Goal: Transaction & Acquisition: Purchase product/service

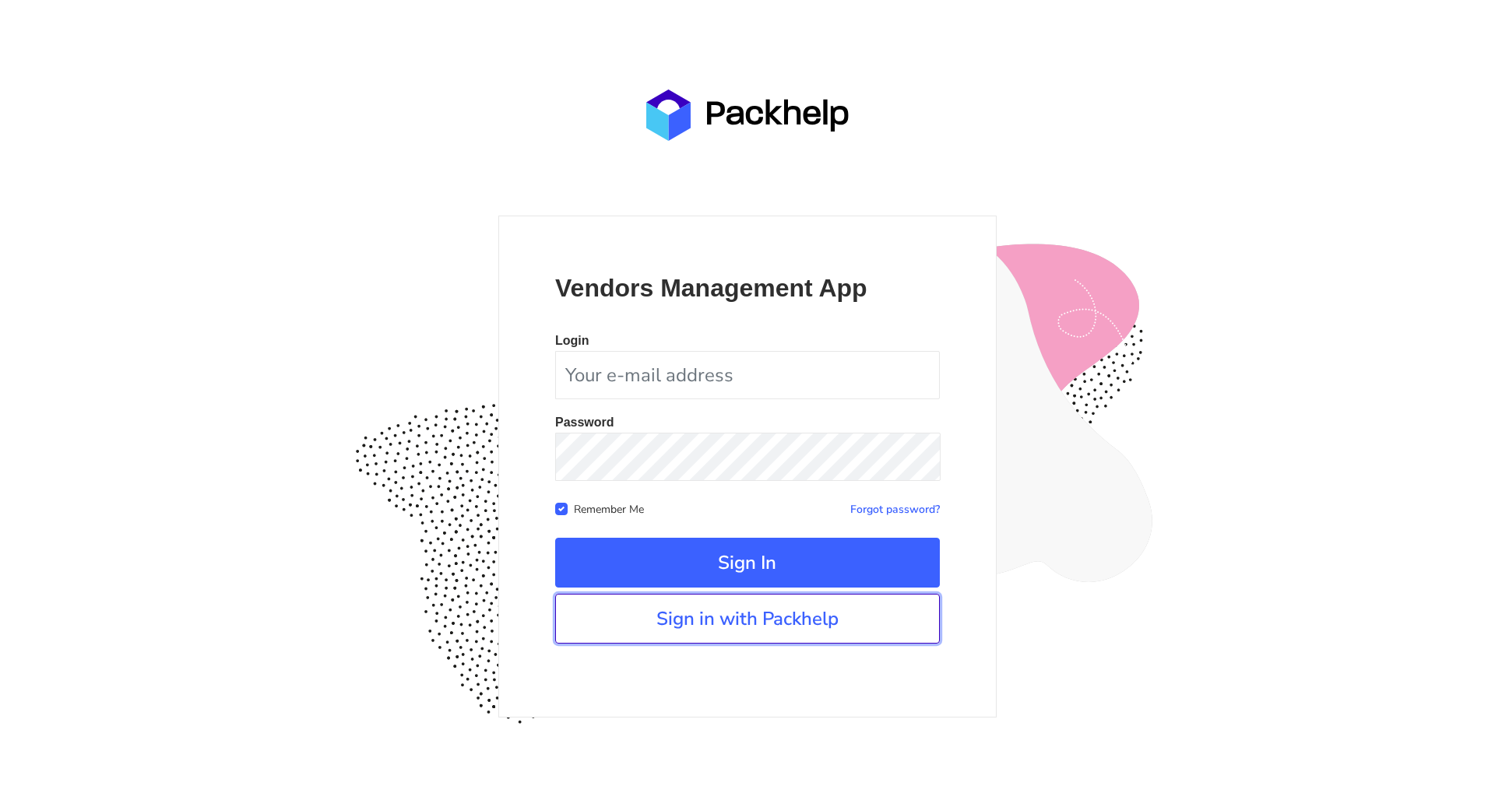
click at [786, 615] on link "Sign in with Packhelp" at bounding box center [747, 619] width 385 height 50
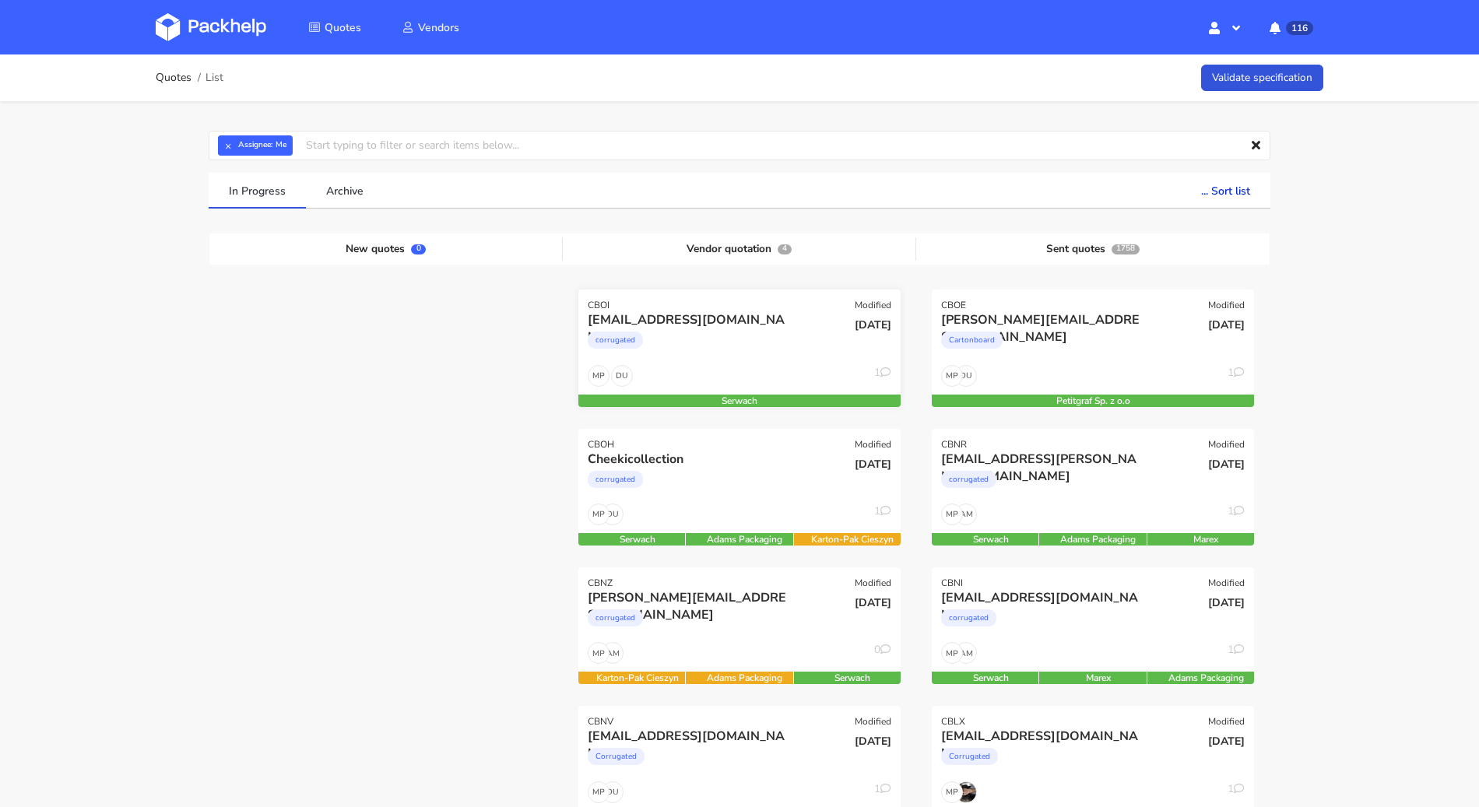
click at [747, 331] on div "corrugated" at bounding box center [691, 344] width 206 height 31
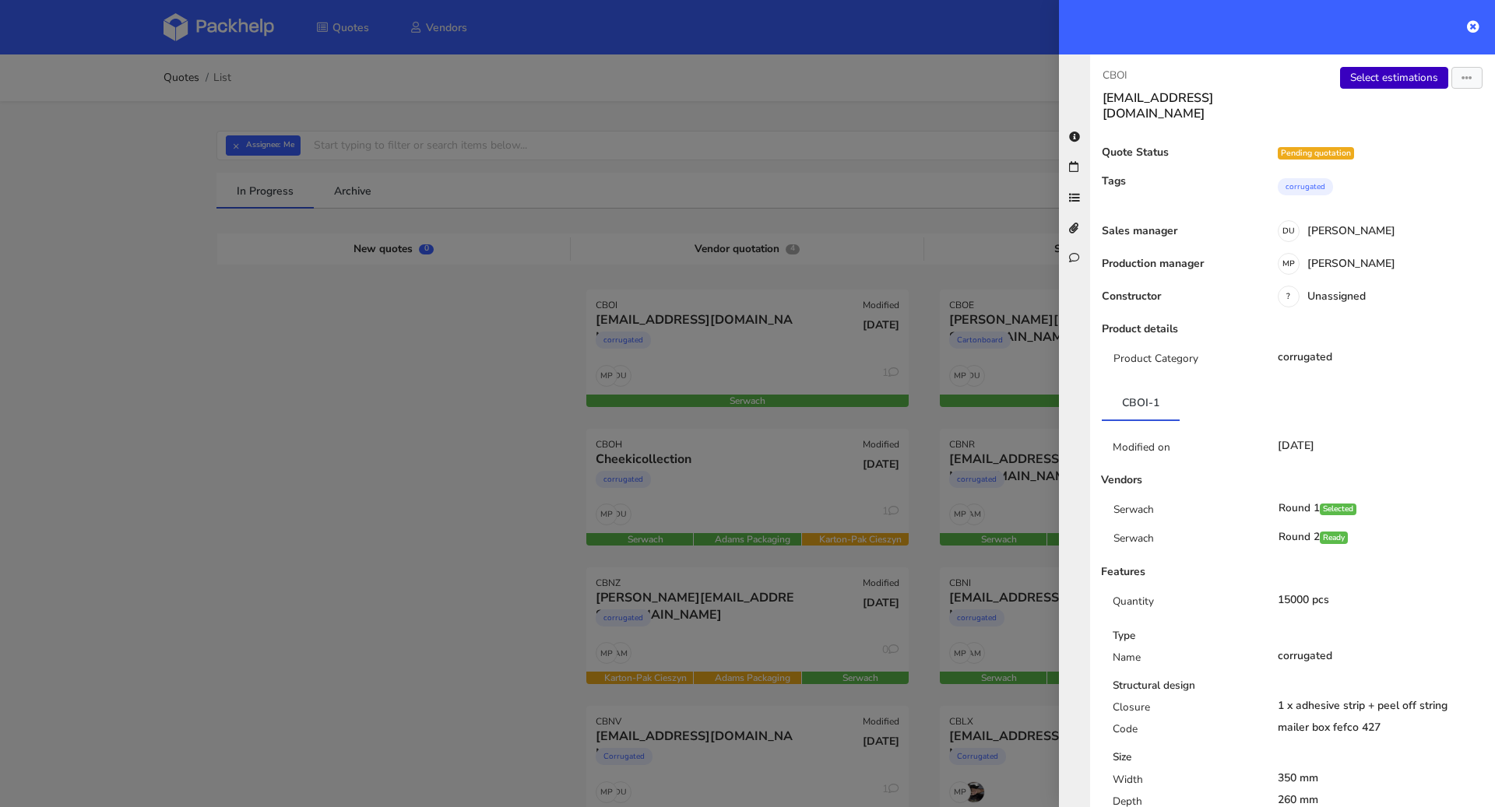
click at [1391, 76] on link "Select estimations" at bounding box center [1394, 78] width 108 height 22
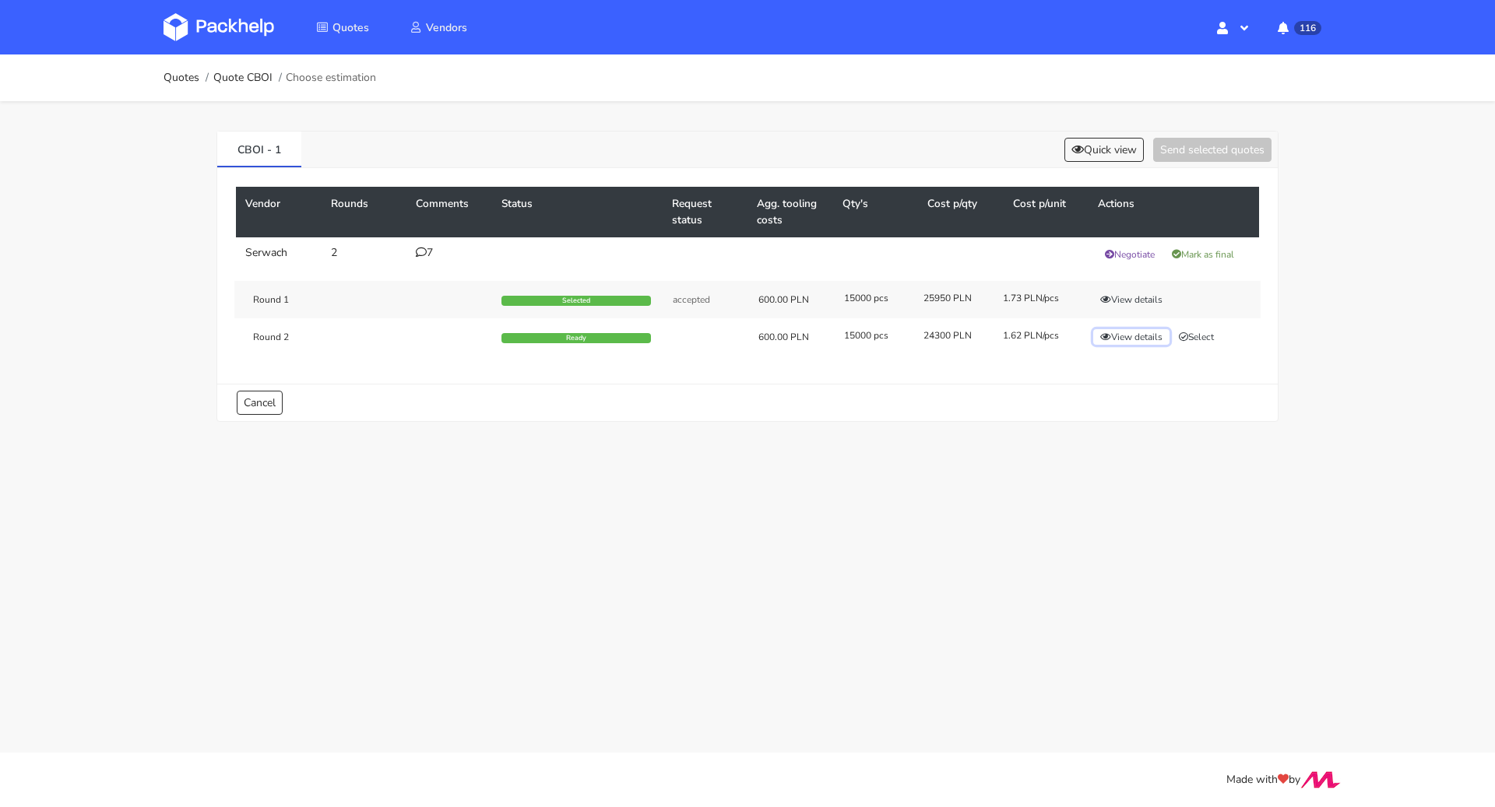
click at [1145, 339] on button "View details" at bounding box center [1131, 337] width 76 height 16
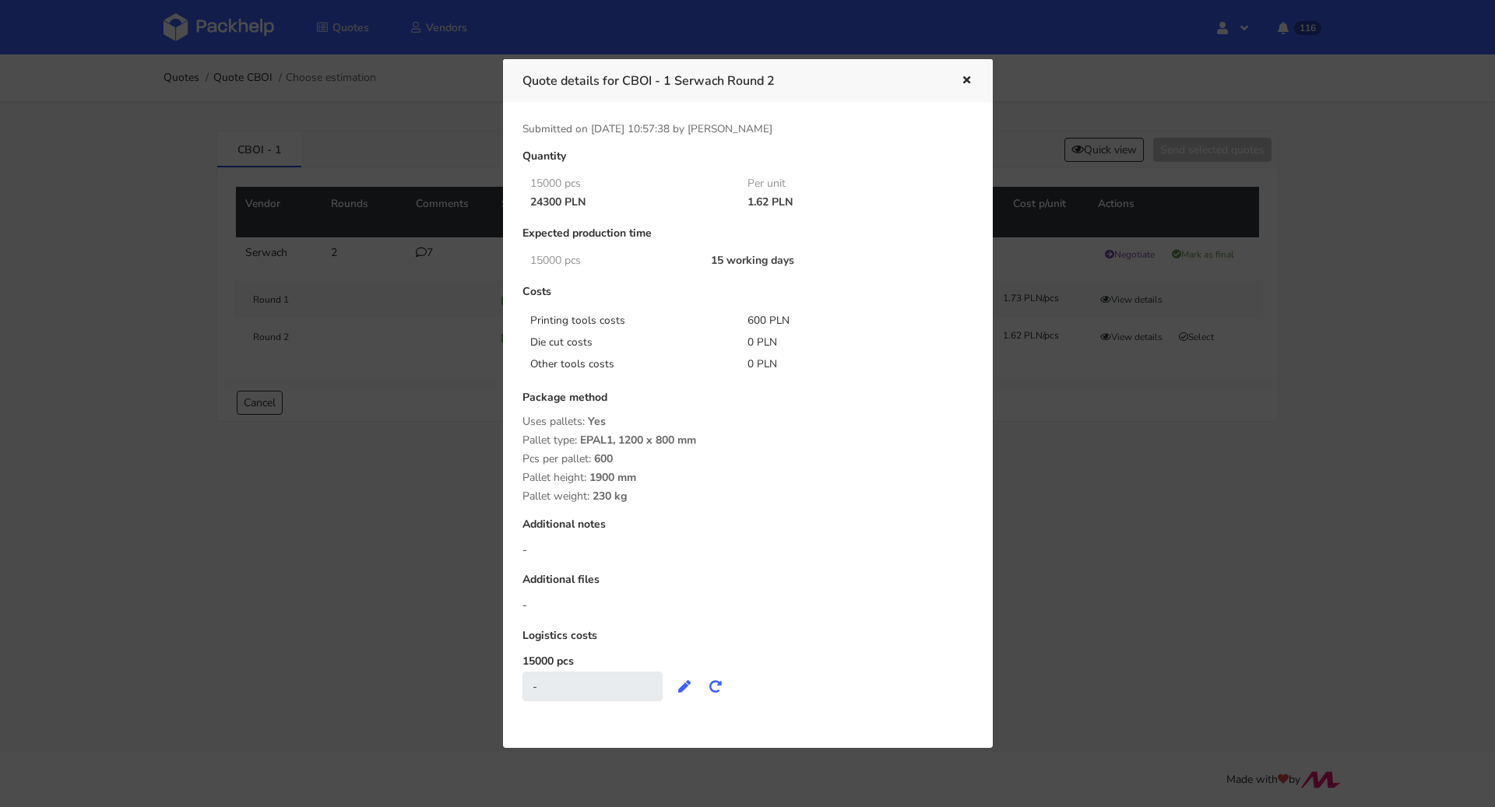
click at [969, 79] on icon "button" at bounding box center [966, 81] width 13 height 11
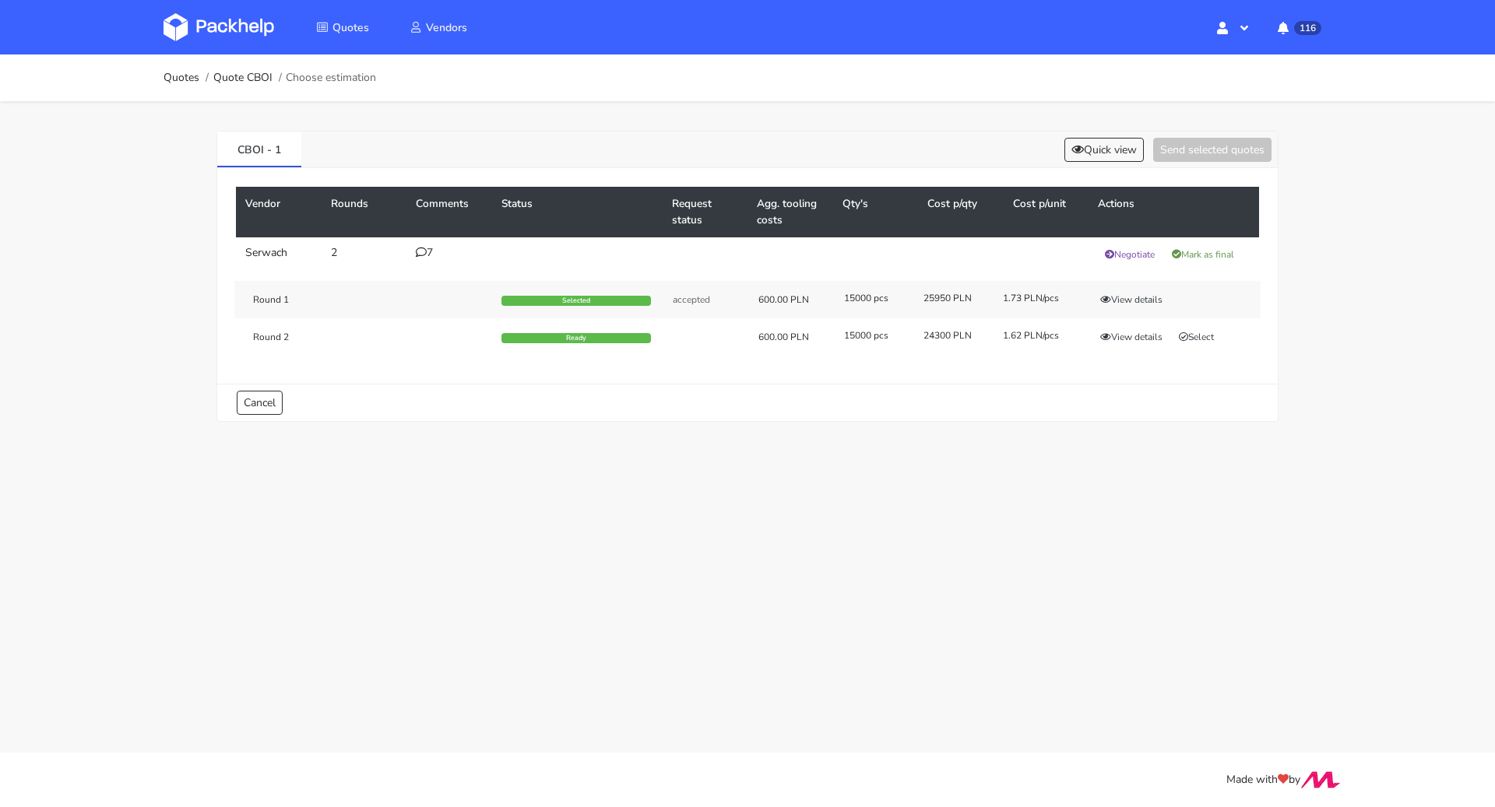
click at [422, 253] on icon at bounding box center [421, 252] width 11 height 11
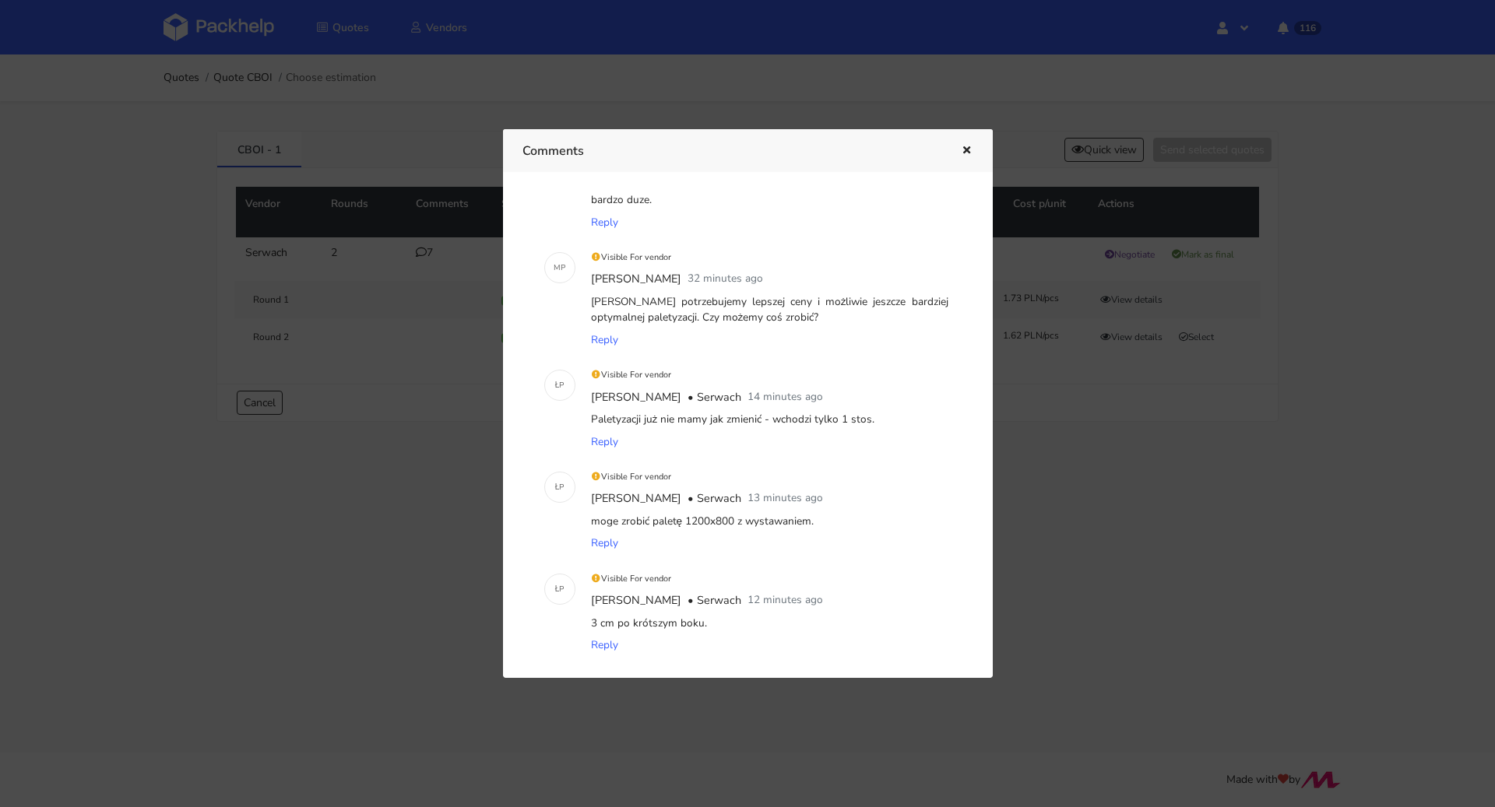
scroll to position [350, 0]
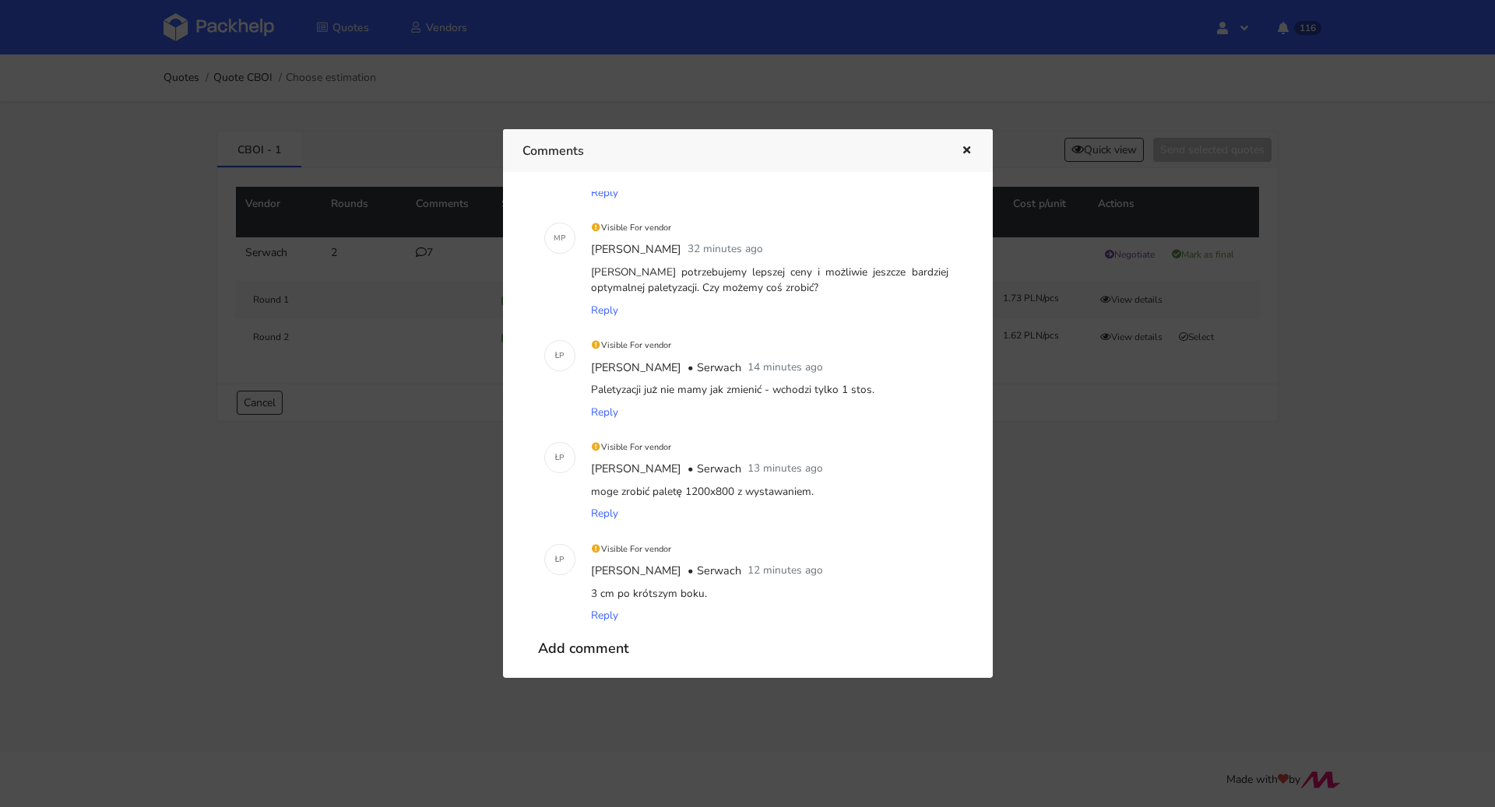
click at [843, 476] on div "Łukasz Postawa • Serwach 13 minutes ago" at bounding box center [770, 469] width 364 height 23
drag, startPoint x: 816, startPoint y: 495, endPoint x: 652, endPoint y: 492, distance: 163.5
click at [652, 492] on div "moge zrobić paletę 1200x800 z wystawaniem." at bounding box center [770, 492] width 364 height 22
copy div "paletę 1200x800 z wystawaniem."
click at [970, 153] on icon "button" at bounding box center [966, 151] width 13 height 11
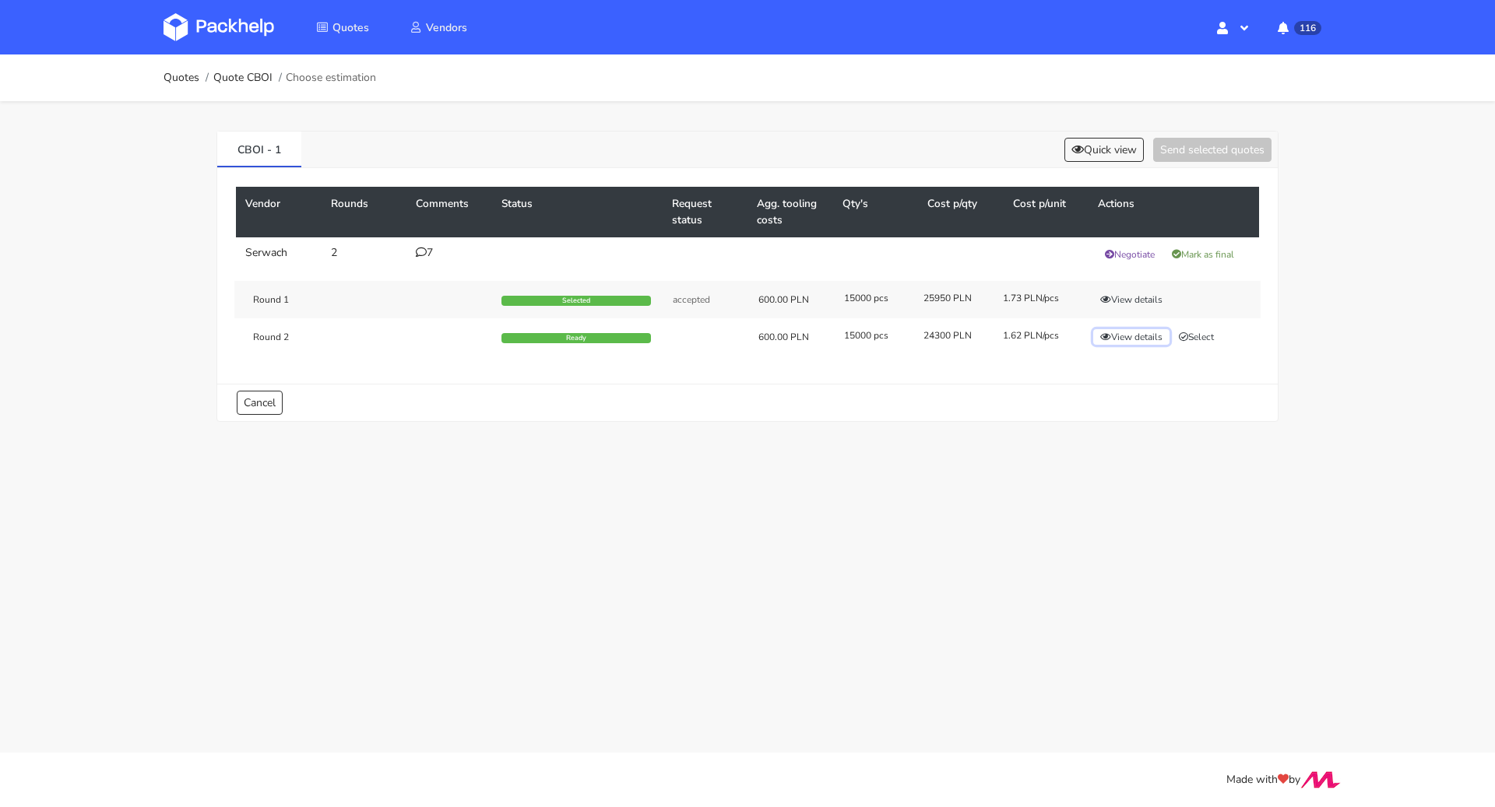
click at [1145, 335] on button "View details" at bounding box center [1131, 337] width 76 height 16
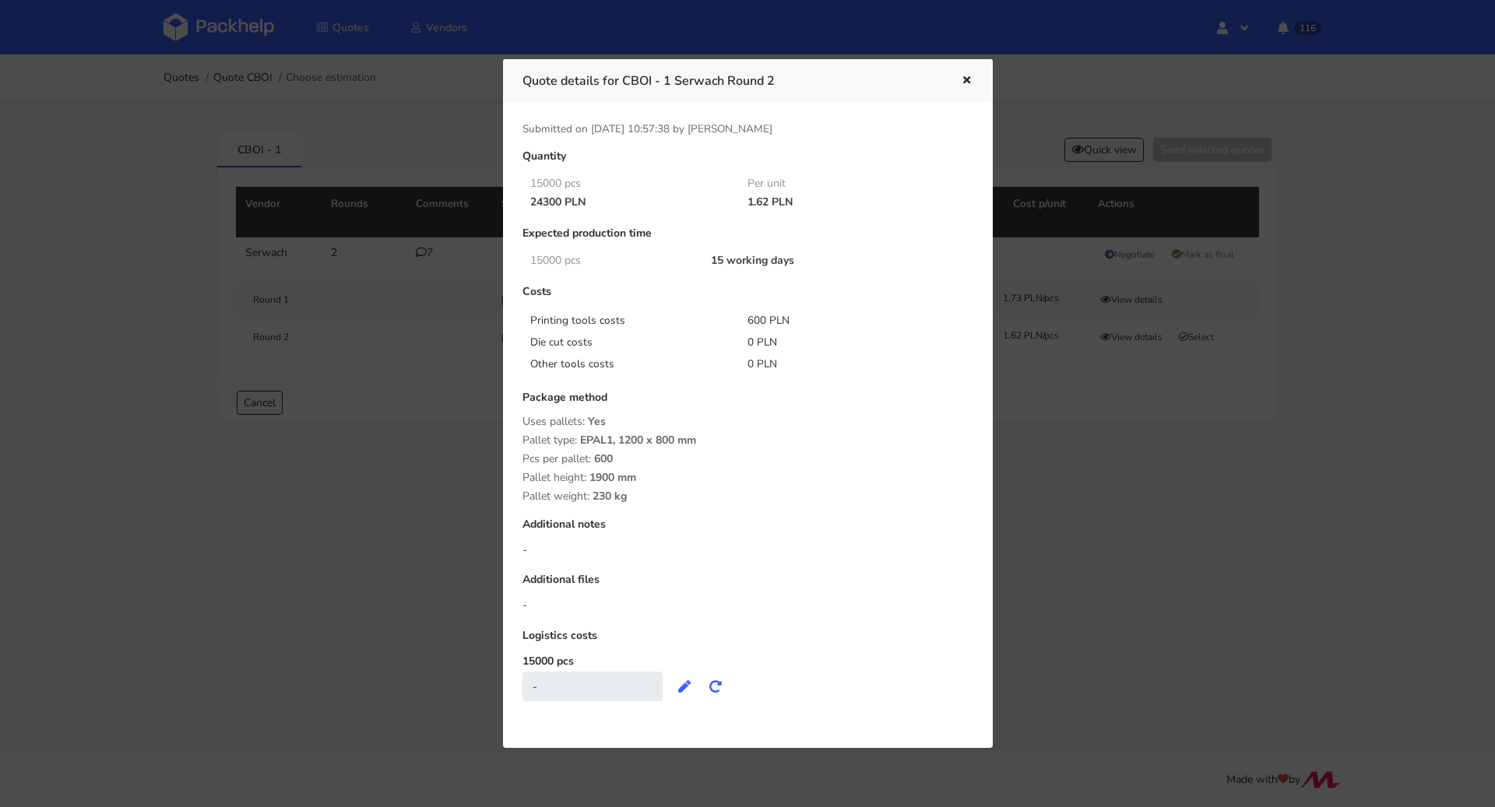
drag, startPoint x: 1035, startPoint y: 505, endPoint x: 1102, endPoint y: 408, distance: 118.1
click at [1036, 506] on div at bounding box center [747, 403] width 1495 height 807
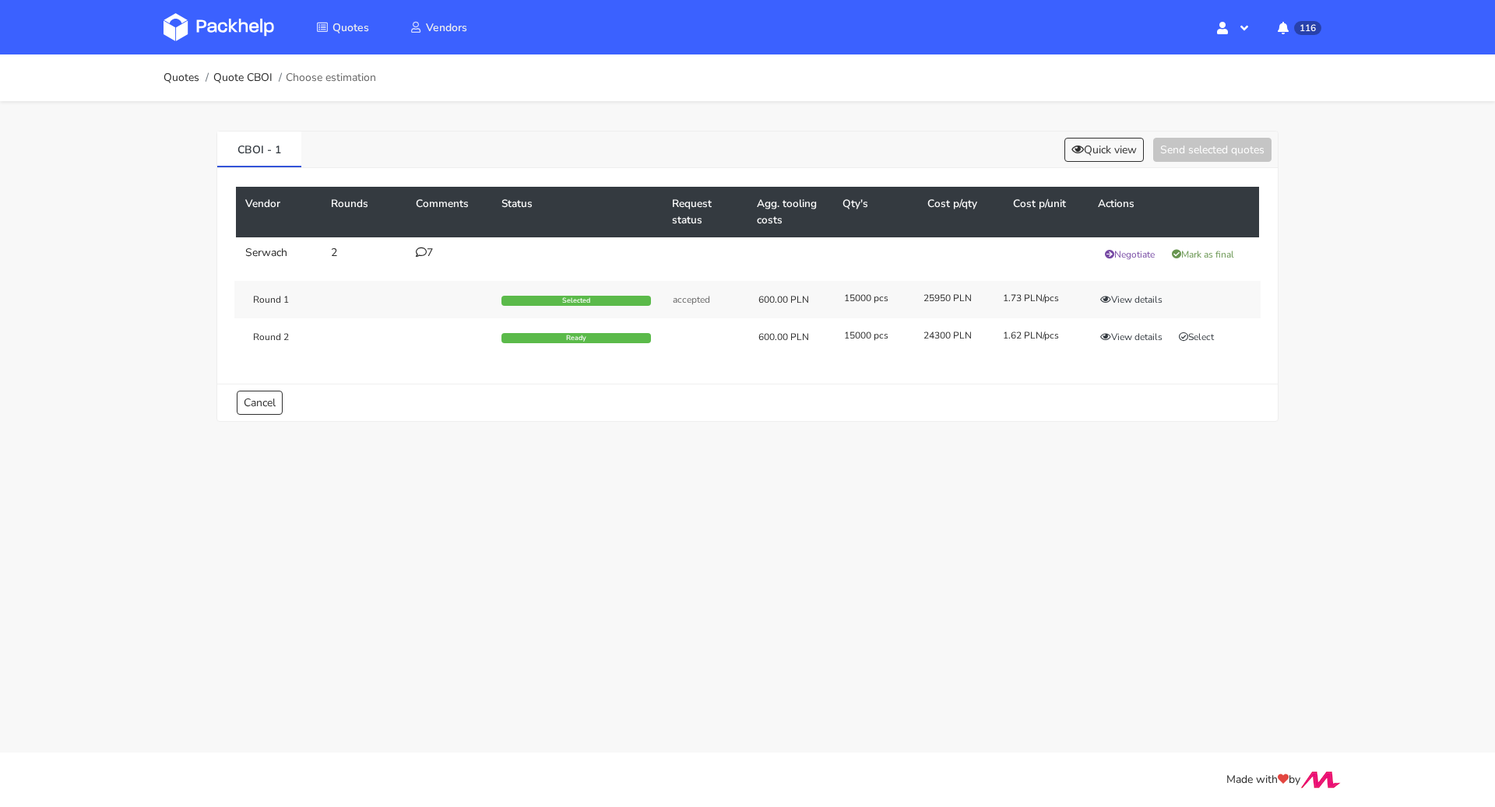
click at [1140, 285] on div "Round 1 Selected accepted 600.00 PLN 15000 pcs 25950 PLN 1.73 PLN/pcs View deta…" at bounding box center [747, 299] width 1026 height 37
click at [1140, 296] on button "View details" at bounding box center [1131, 300] width 76 height 16
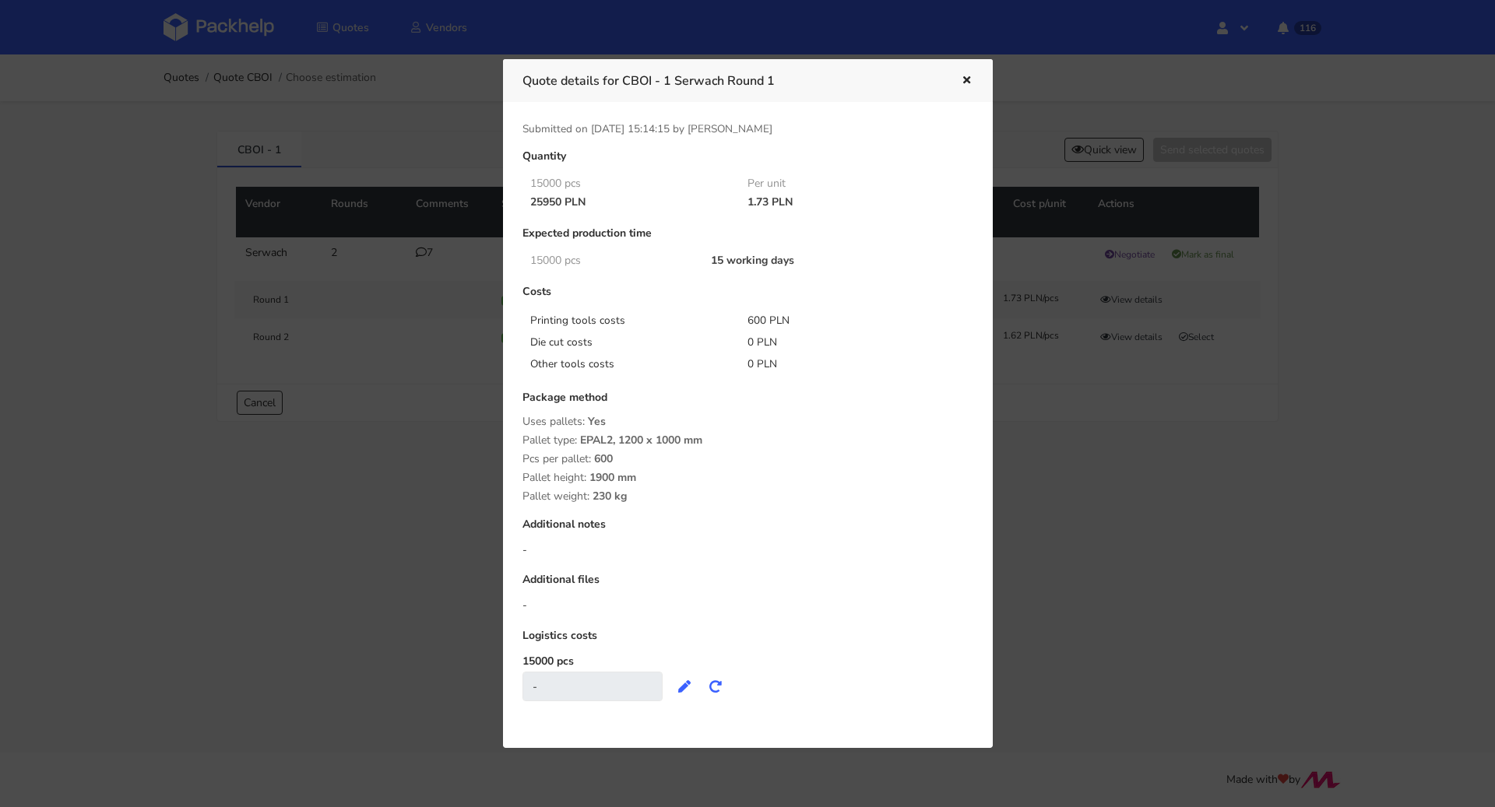
click at [1063, 435] on div at bounding box center [747, 403] width 1495 height 807
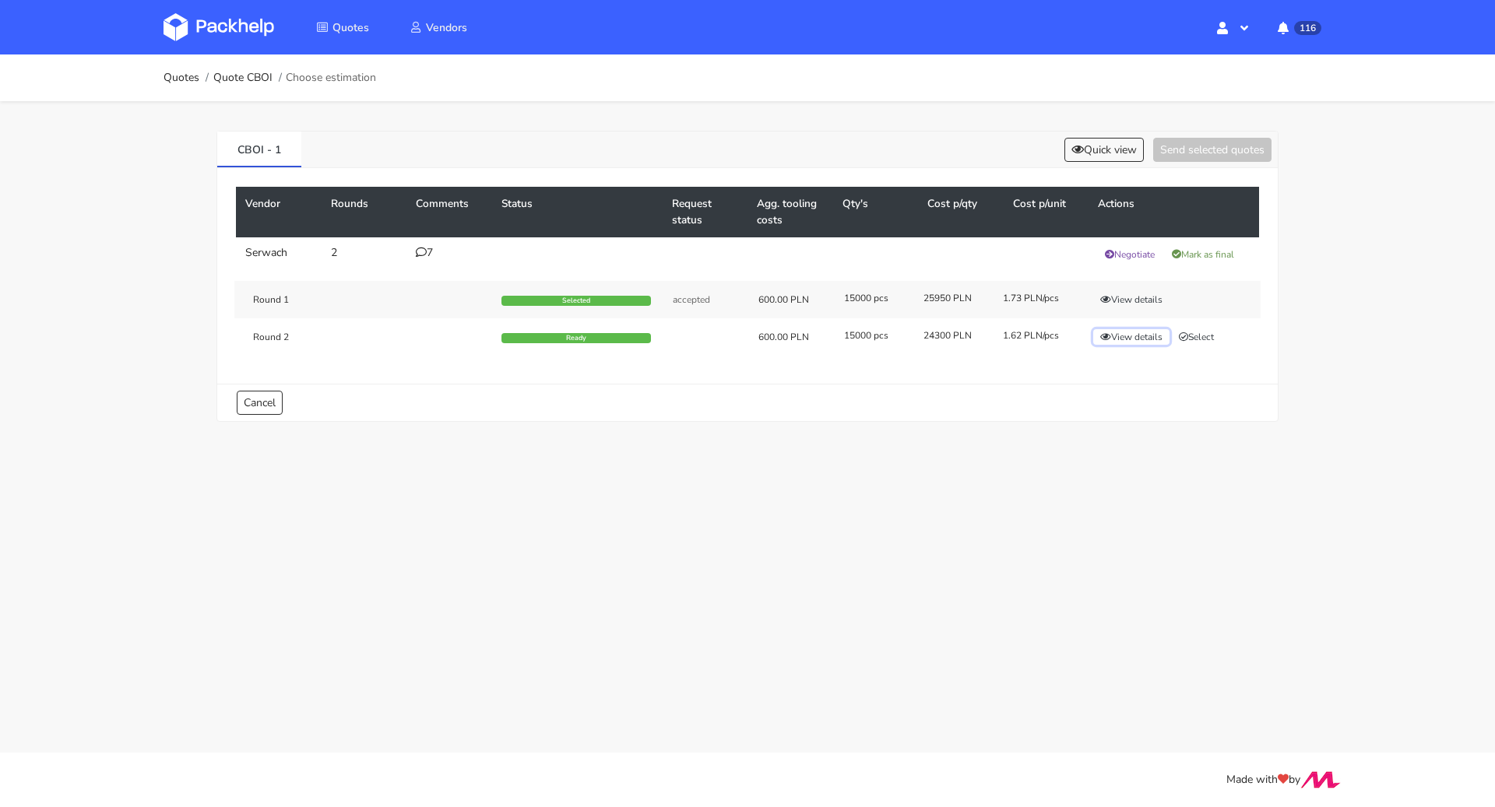
click at [1123, 334] on button "View details" at bounding box center [1131, 337] width 76 height 16
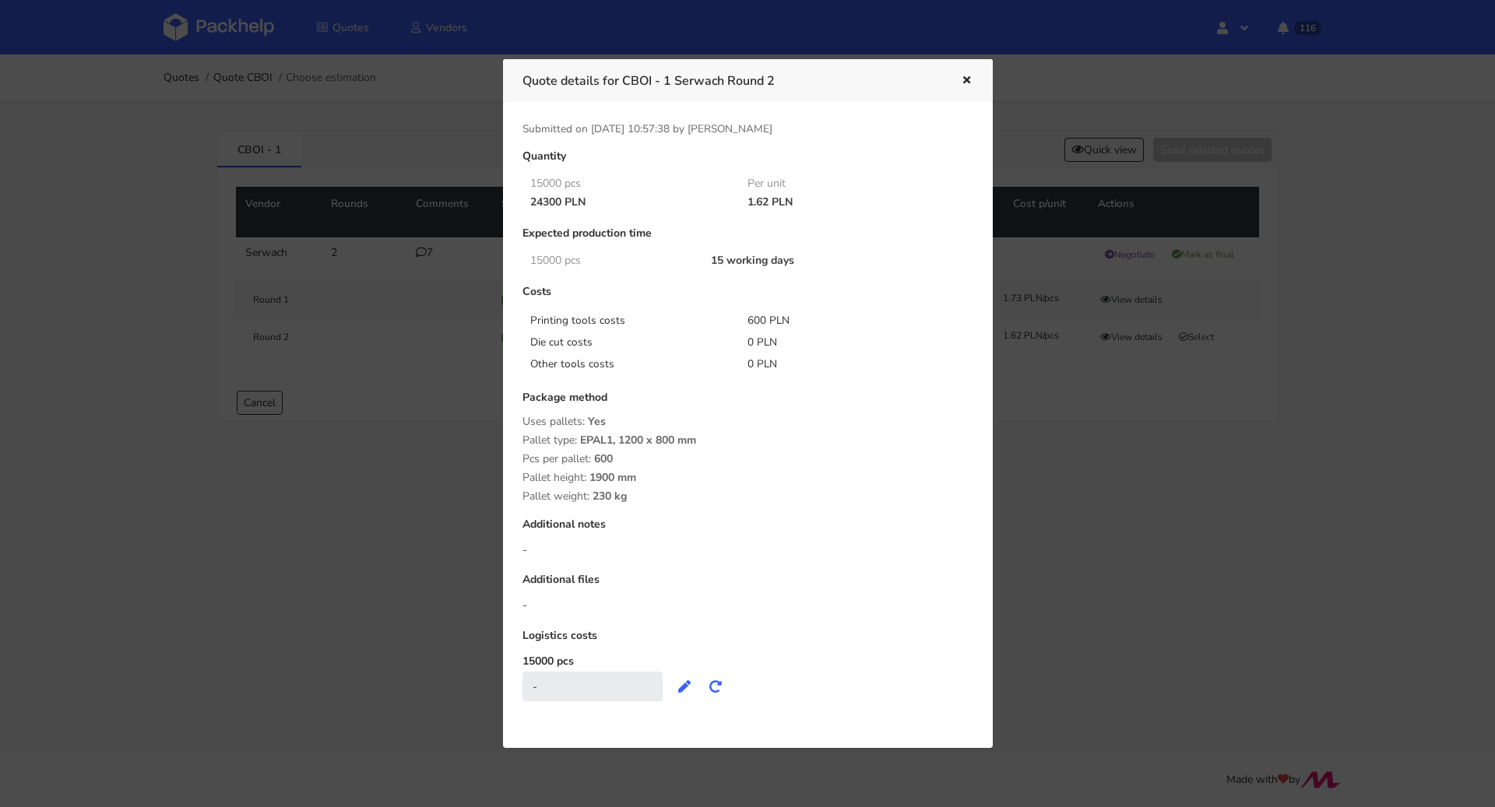
click at [1123, 469] on div at bounding box center [747, 403] width 1495 height 807
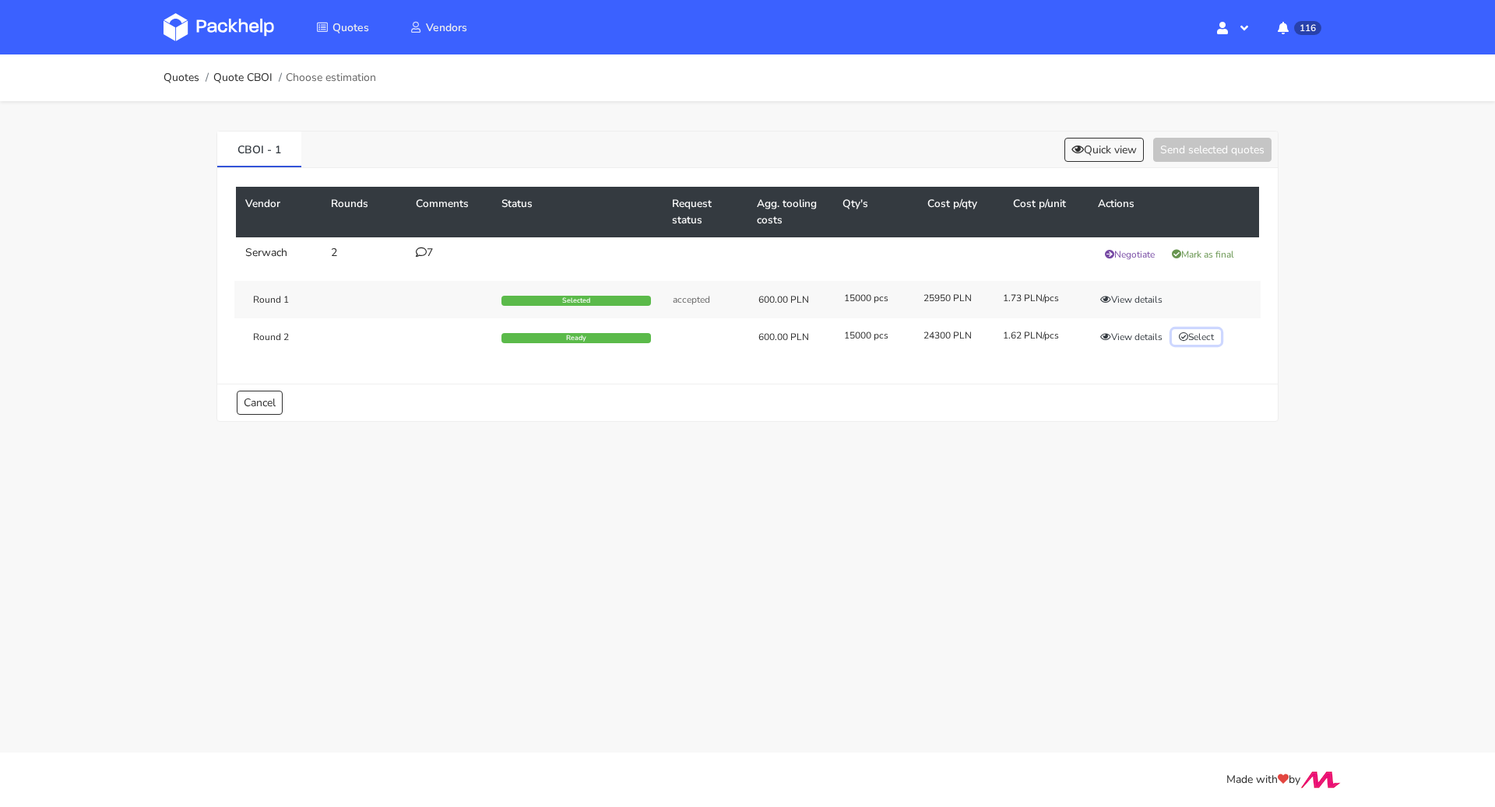
click at [1201, 336] on button "Select" at bounding box center [1196, 337] width 49 height 16
click at [1196, 146] on button "Send selected quotes ( 1 )" at bounding box center [1201, 150] width 140 height 24
click at [182, 73] on link "Quotes" at bounding box center [181, 78] width 36 height 12
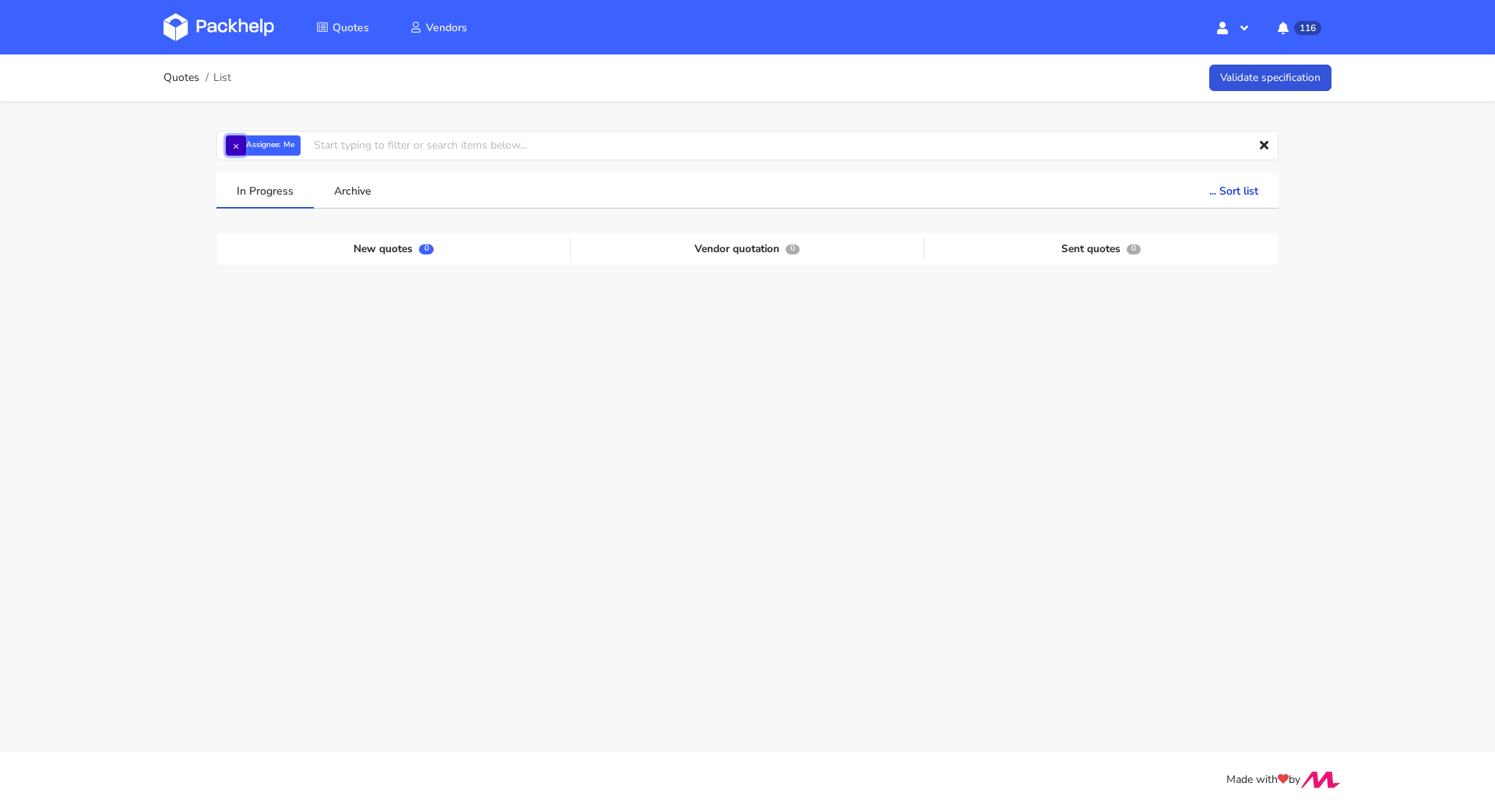
click at [244, 151] on button "×" at bounding box center [236, 145] width 20 height 20
click at [241, 146] on input "text" at bounding box center [747, 146] width 1062 height 30
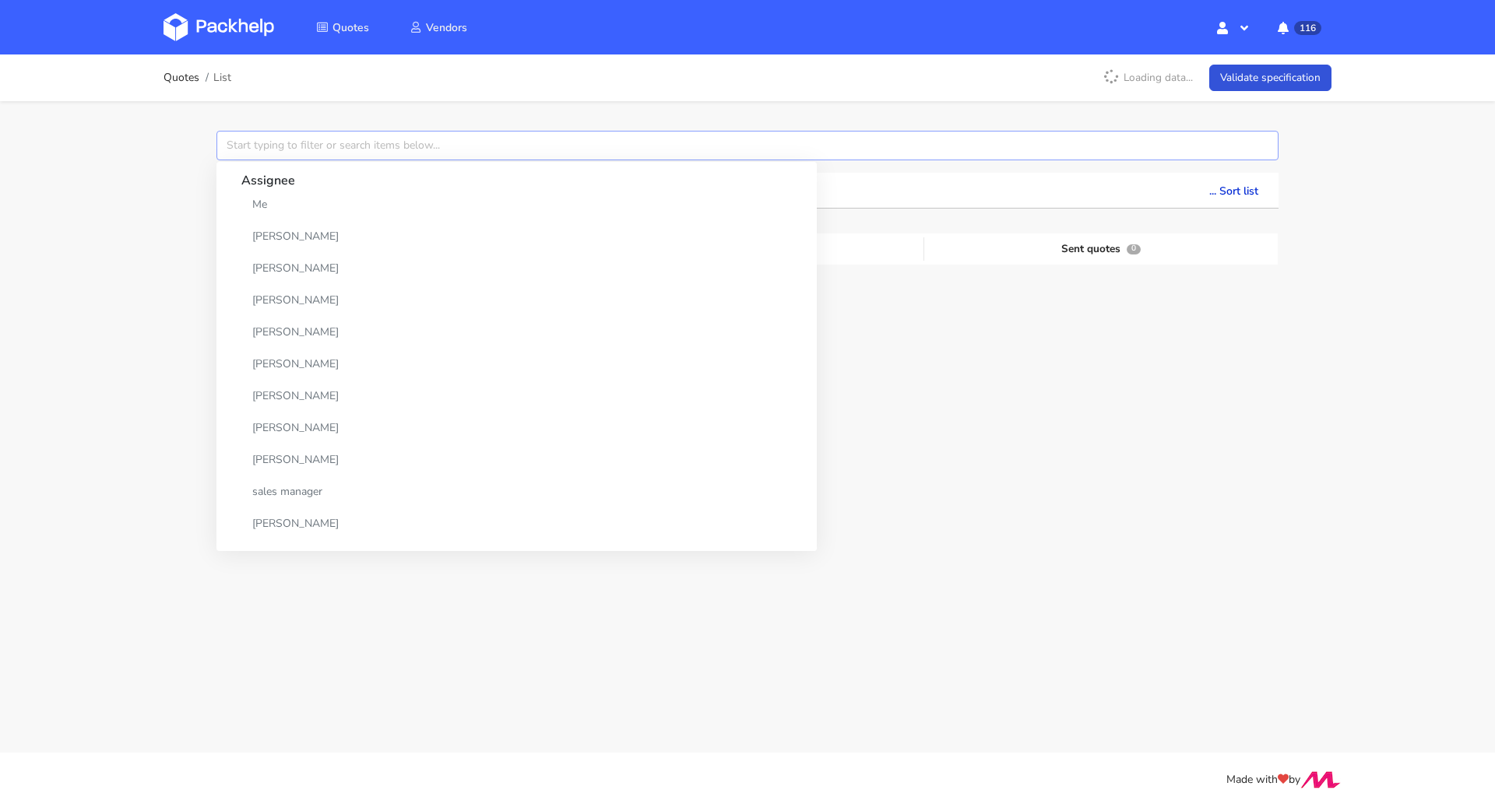
paste input "CBIV"
type input "CBIV"
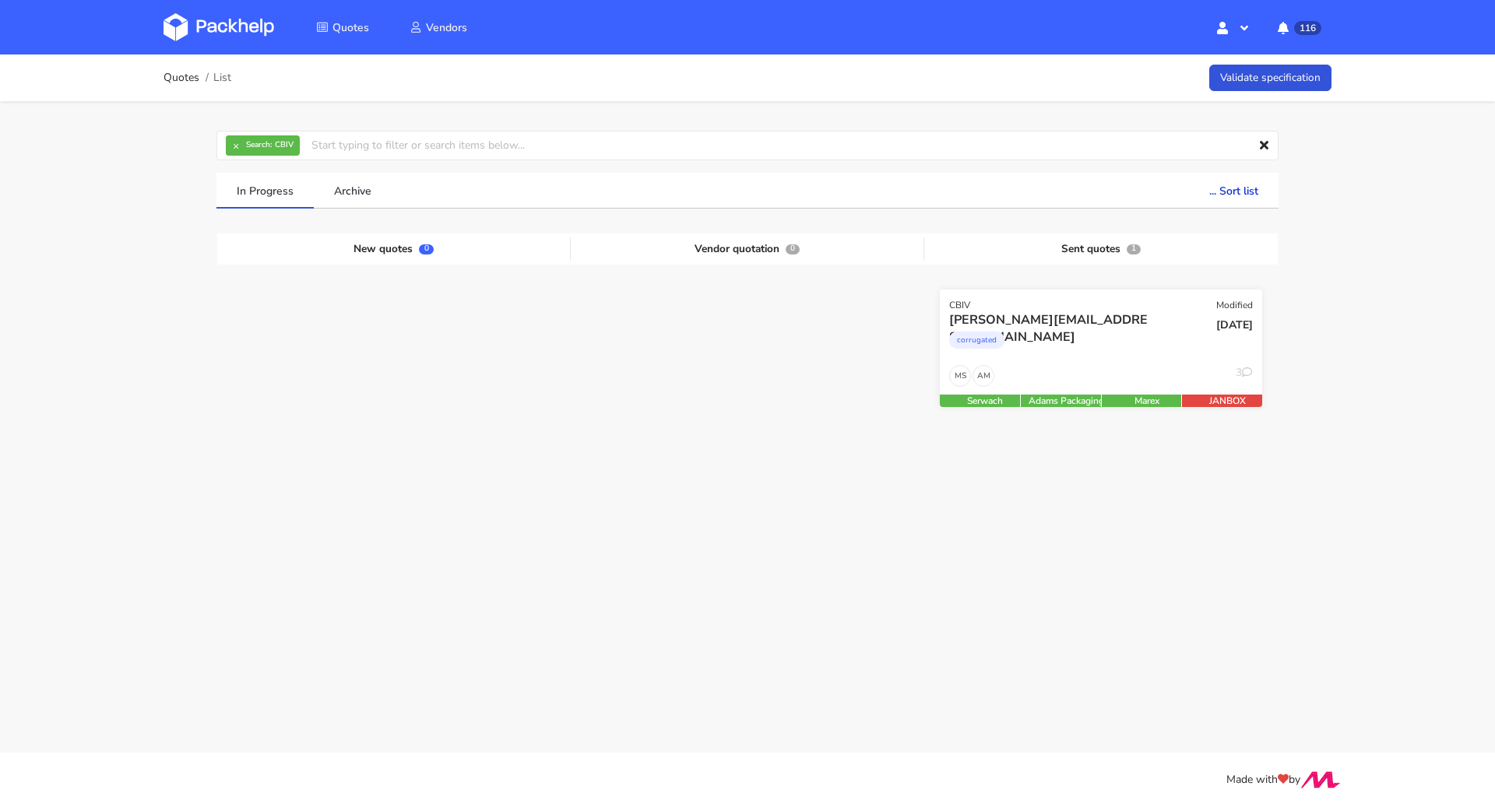
click at [1086, 336] on div "corrugated" at bounding box center [1052, 344] width 206 height 31
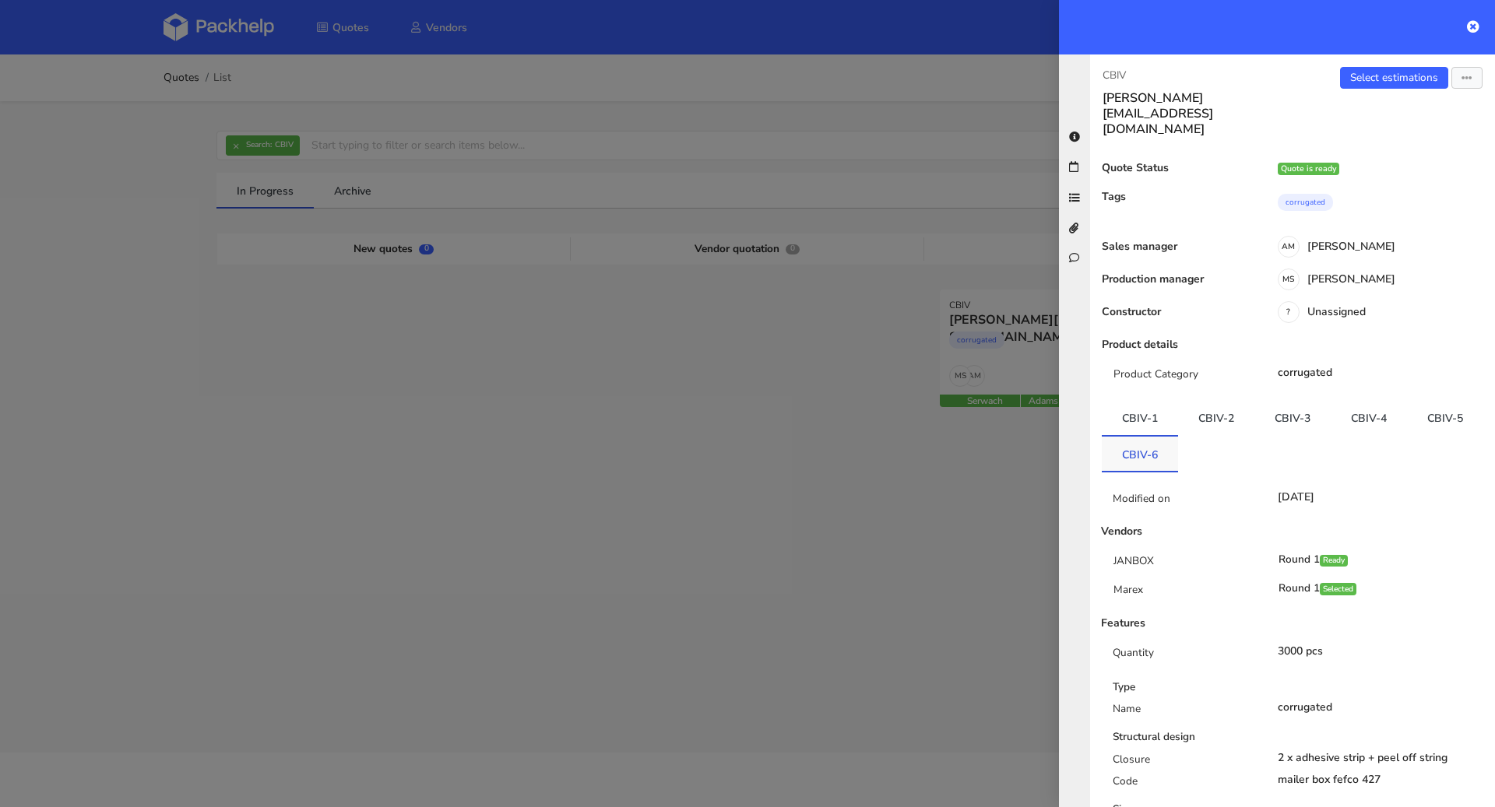
click at [1178, 437] on link "CBIV-6" at bounding box center [1140, 454] width 76 height 34
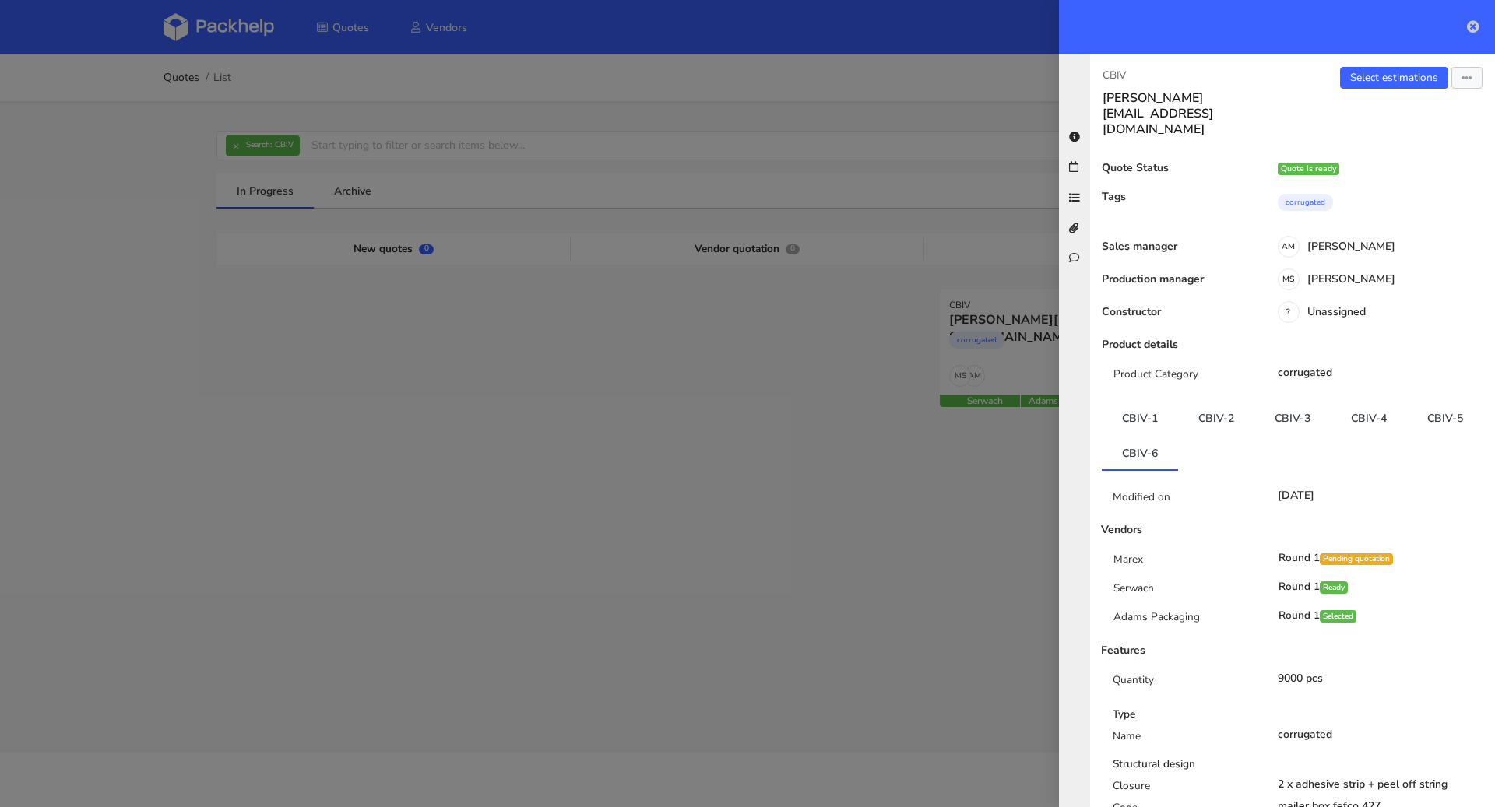
click at [1472, 26] on icon at bounding box center [1473, 26] width 12 height 12
